Goal: Obtain resource: Obtain resource

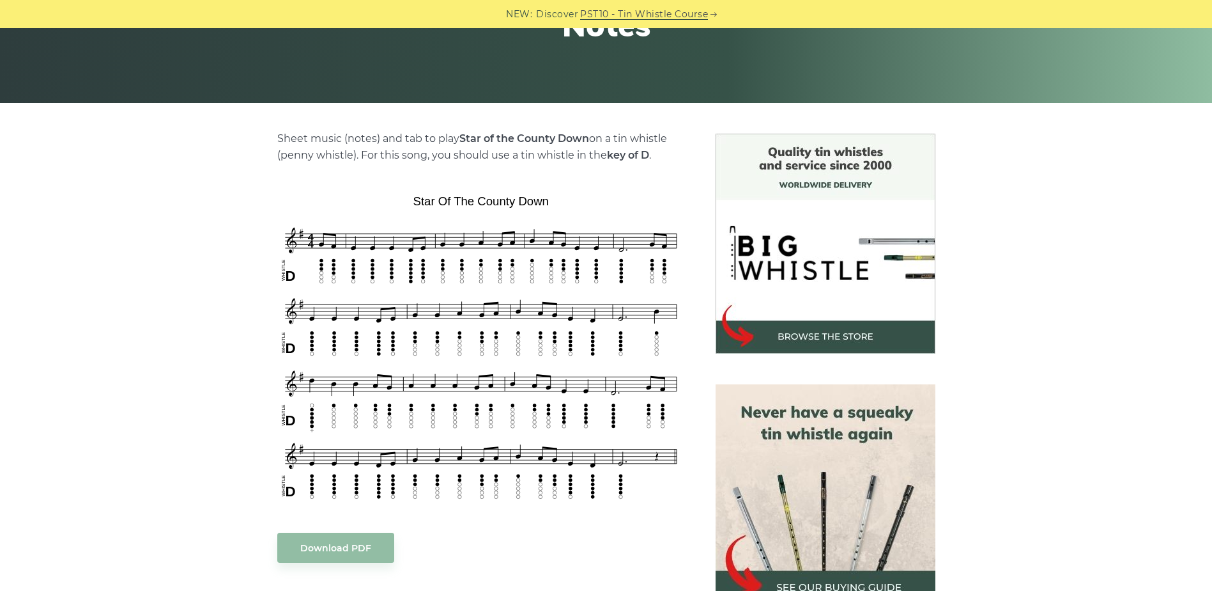
scroll to position [228, 0]
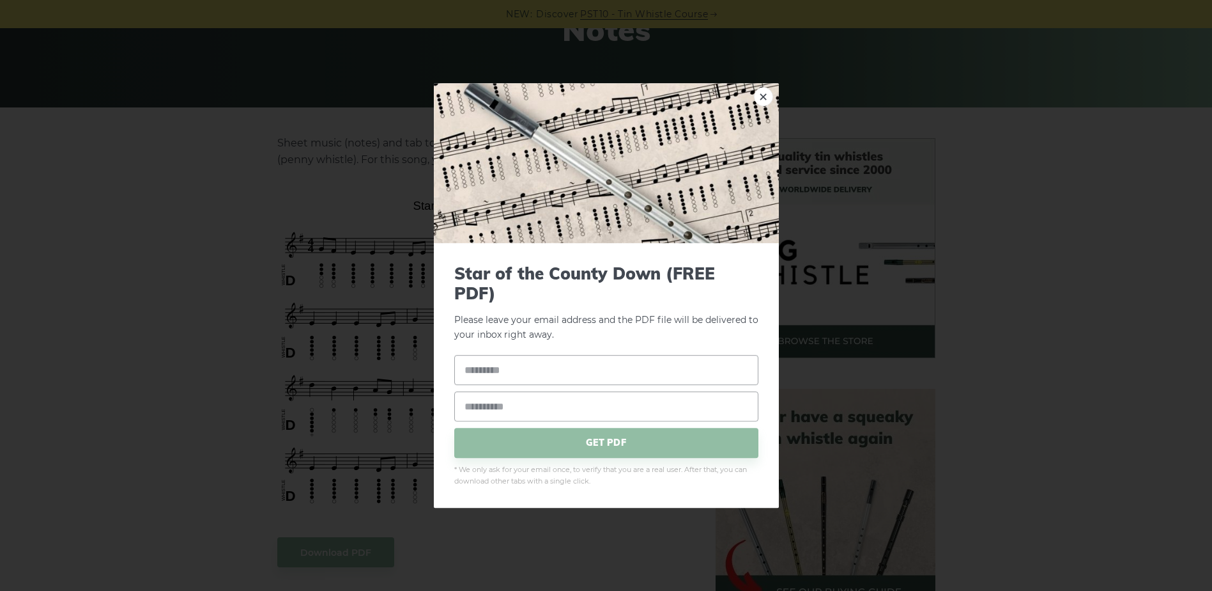
click at [759, 95] on link "×" at bounding box center [763, 96] width 19 height 19
drag, startPoint x: 472, startPoint y: 270, endPoint x: 764, endPoint y: 96, distance: 339.3
click at [764, 96] on link "×" at bounding box center [763, 96] width 19 height 19
drag, startPoint x: 311, startPoint y: 405, endPoint x: 936, endPoint y: 344, distance: 628.0
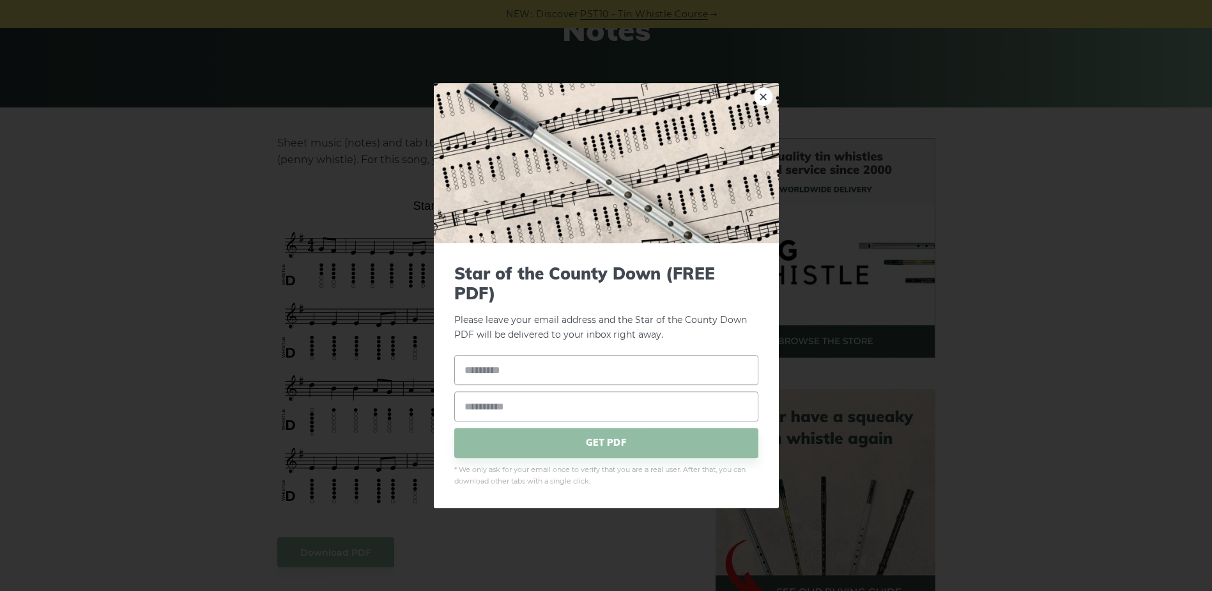
click at [936, 344] on div "× Star of the County Down (FREE PDF) Please leave your email address and the St…" at bounding box center [606, 295] width 1212 height 591
click at [762, 97] on link "×" at bounding box center [763, 96] width 19 height 19
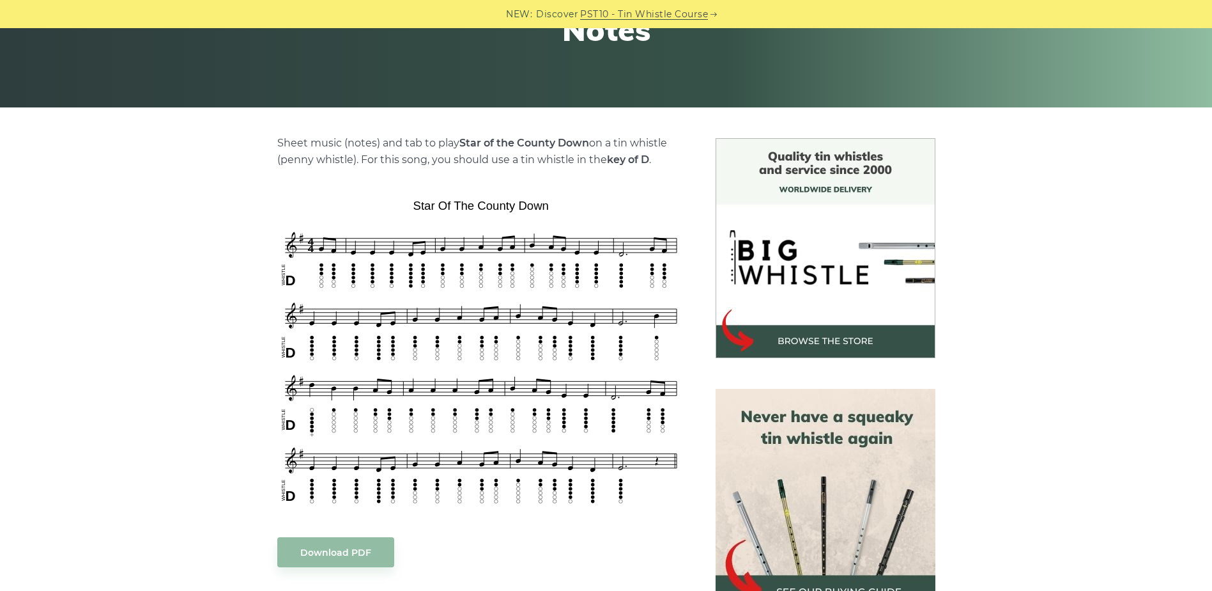
drag, startPoint x: 175, startPoint y: 509, endPoint x: 182, endPoint y: 529, distance: 21.0
click at [182, 529] on div "Sheet music (notes) and tab to play Star of the County Down on a tin whistle ([…" at bounding box center [606, 564] width 1212 height 853
drag, startPoint x: 111, startPoint y: 496, endPoint x: 84, endPoint y: 498, distance: 27.5
click at [95, 506] on div "Sheet music (notes) and tab to play Star of the County Down on a tin whistle ([…" at bounding box center [606, 564] width 1212 height 853
drag, startPoint x: 8, startPoint y: 554, endPoint x: 1081, endPoint y: 438, distance: 1079.4
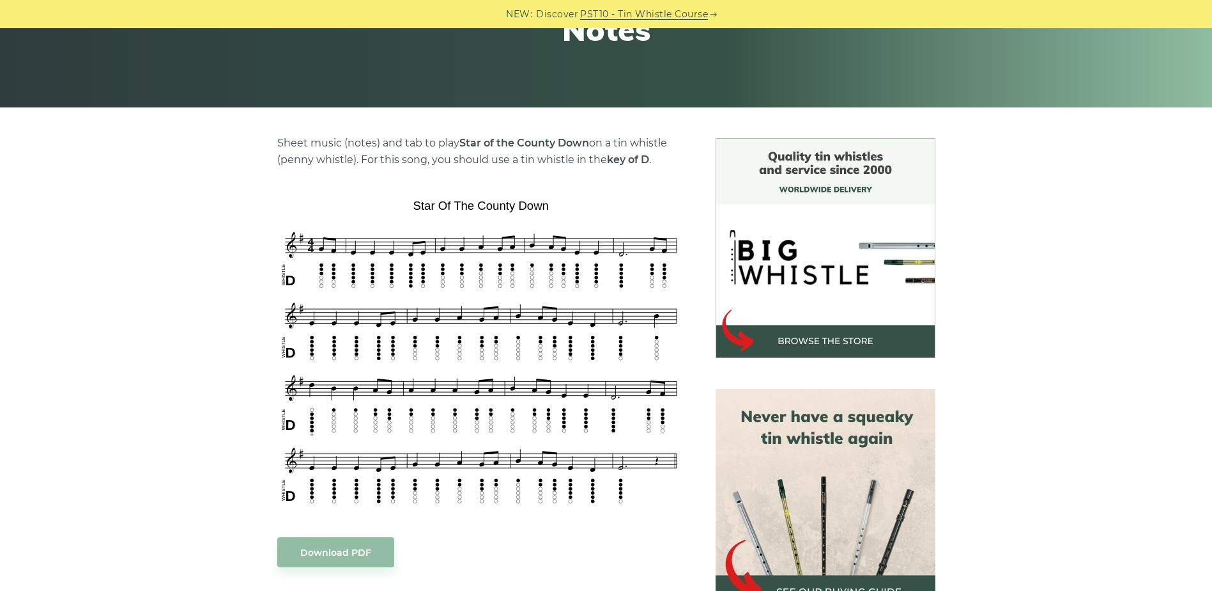
click at [1081, 438] on div "Sheet music (notes) and tab to play Star of the County Down on a tin whistle ([…" at bounding box center [606, 564] width 1212 height 853
click at [158, 342] on div "Sheet music (notes) and tab to play Star of the County Down on a tin whistle ([…" at bounding box center [606, 564] width 1212 height 853
